Goal: Task Accomplishment & Management: Manage account settings

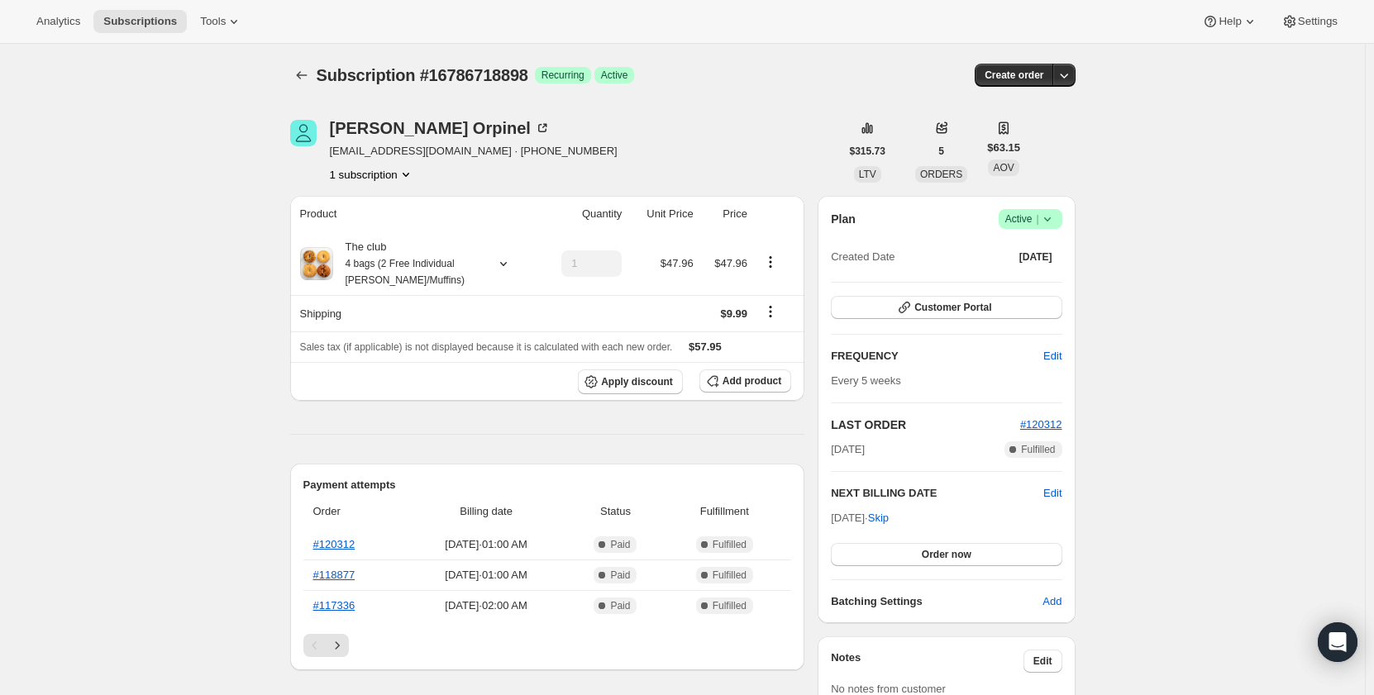
click at [1038, 217] on span "|" at bounding box center [1037, 218] width 2 height 13
click at [1042, 275] on span "Cancel subscription" at bounding box center [1035, 280] width 93 height 12
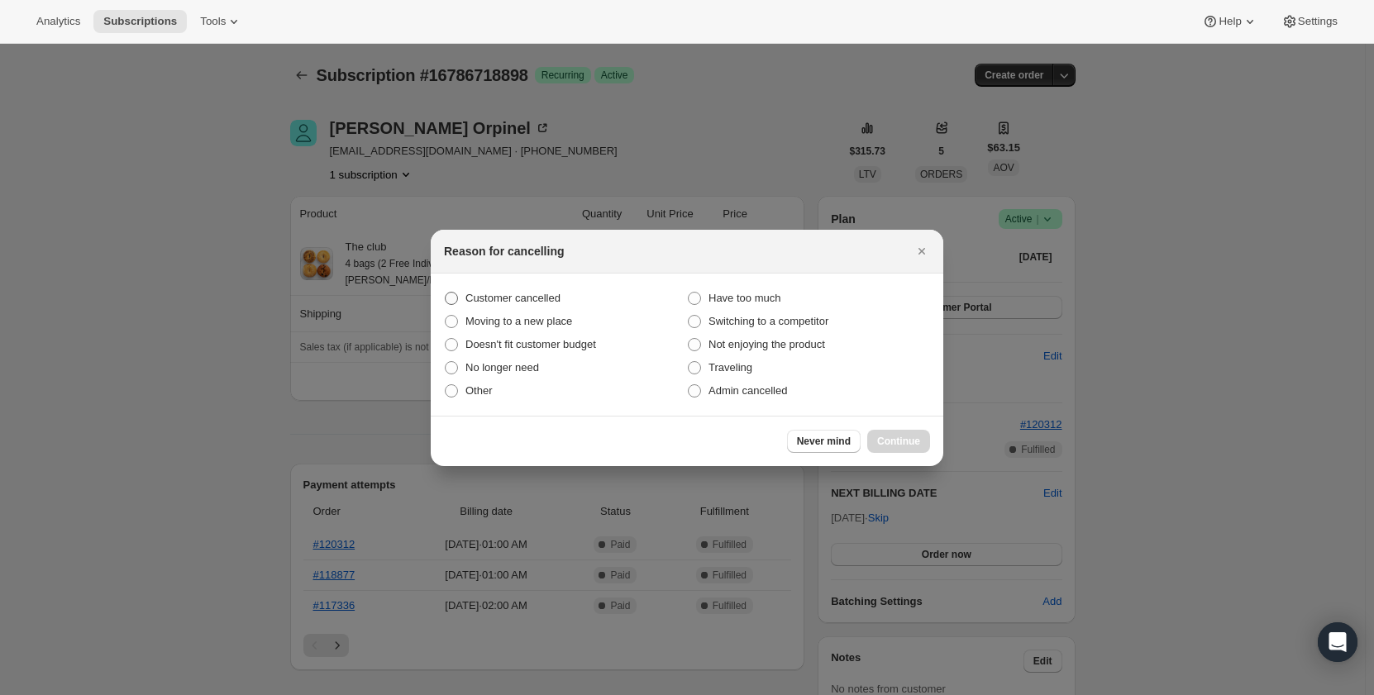
click at [497, 292] on span "Customer cancelled" at bounding box center [513, 298] width 95 height 12
click at [446, 292] on input "Customer cancelled" at bounding box center [445, 292] width 1 height 1
radio input "true"
click at [881, 445] on span "Continue" at bounding box center [898, 441] width 43 height 13
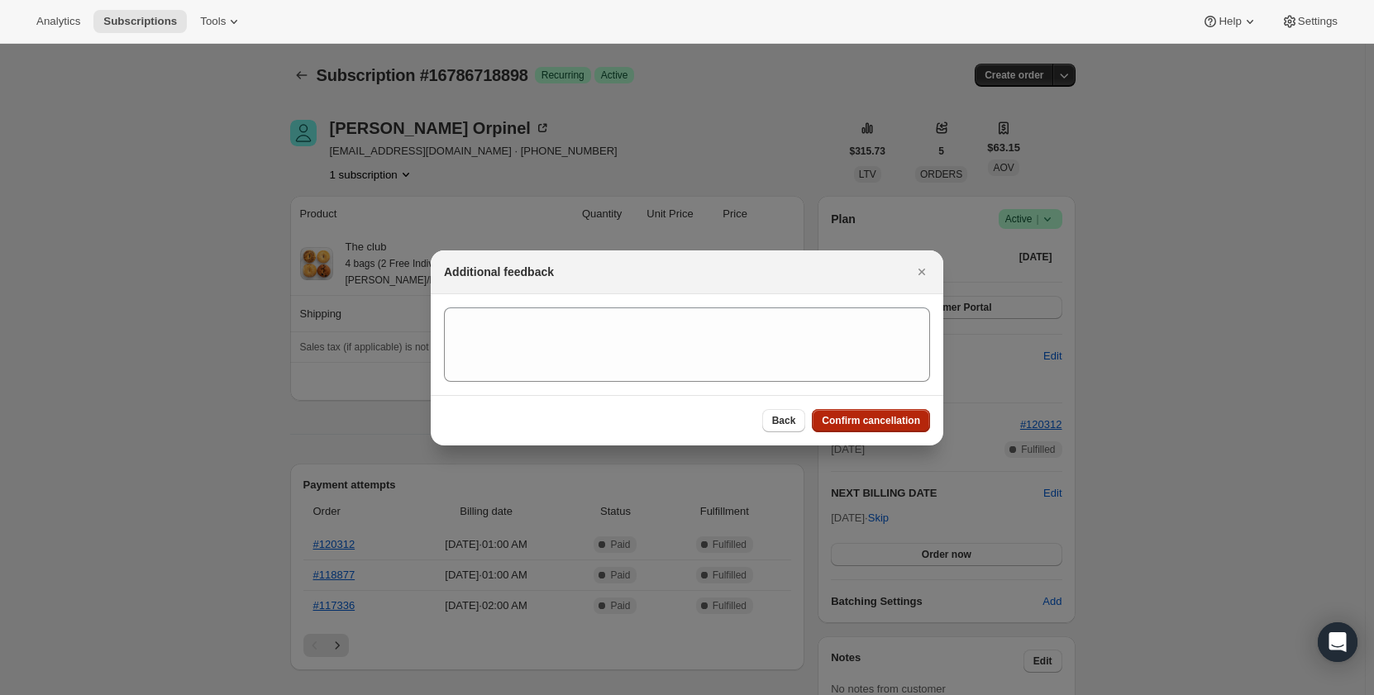
click at [865, 423] on span "Confirm cancellation" at bounding box center [871, 420] width 98 height 13
